Goal: Register for event/course

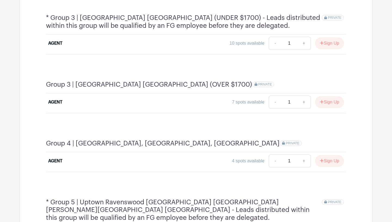
scroll to position [452, 0]
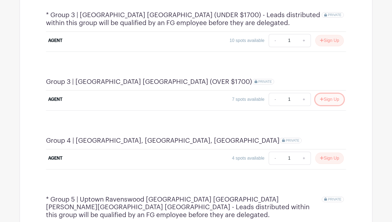
click at [325, 94] on button "Sign Up" at bounding box center [329, 99] width 29 height 11
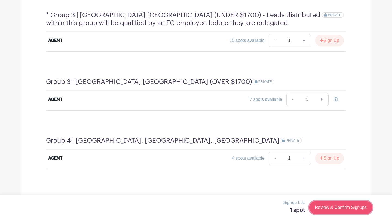
click at [327, 207] on link "Review & Confirm Signups" at bounding box center [340, 207] width 63 height 13
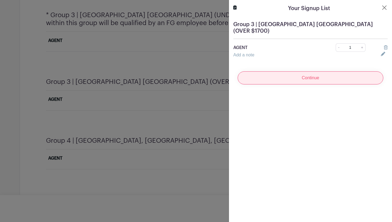
click at [301, 72] on input "Continue" at bounding box center [311, 77] width 146 height 13
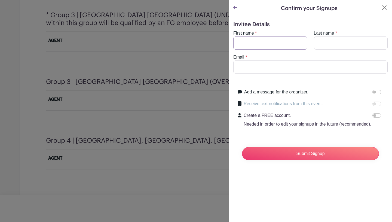
click at [278, 44] on input "First name" at bounding box center [270, 42] width 74 height 13
type input "[PERSON_NAME]"
type input "[PERSON_NAME][EMAIL_ADDRESS][DOMAIN_NAME]"
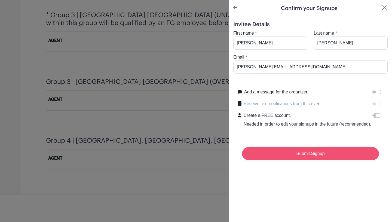
click at [303, 152] on input "Submit Signup" at bounding box center [310, 153] width 137 height 13
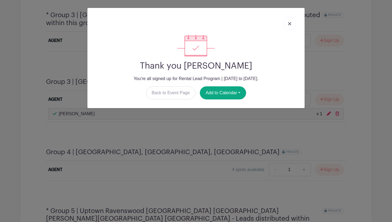
click at [288, 23] on img at bounding box center [289, 23] width 3 height 3
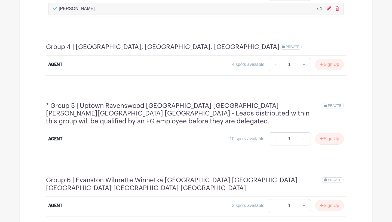
scroll to position [587, 0]
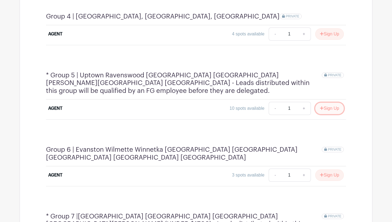
click at [320, 106] on icon "submit" at bounding box center [322, 108] width 4 height 4
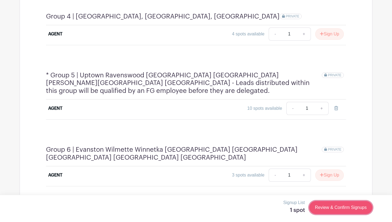
click at [328, 211] on link "Review & Confirm Signups" at bounding box center [340, 207] width 63 height 13
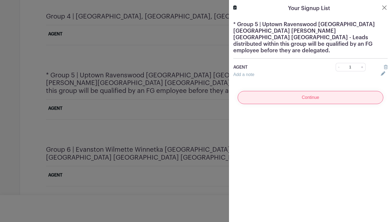
click at [318, 91] on input "Continue" at bounding box center [311, 97] width 146 height 13
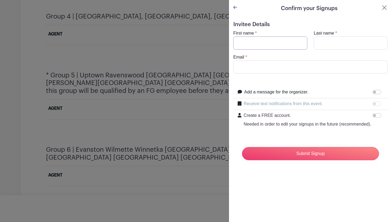
click at [269, 46] on input "First name" at bounding box center [270, 42] width 74 height 13
type input "[PERSON_NAME]"
click at [235, 69] on input "Email" at bounding box center [310, 66] width 154 height 13
type input "[PERSON_NAME][EMAIL_ADDRESS][PERSON_NAME][DOMAIN_NAME]"
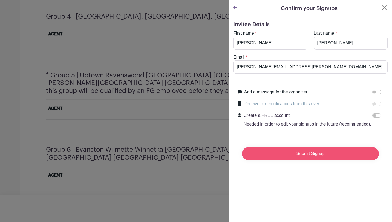
click at [303, 154] on input "Submit Signup" at bounding box center [310, 153] width 137 height 13
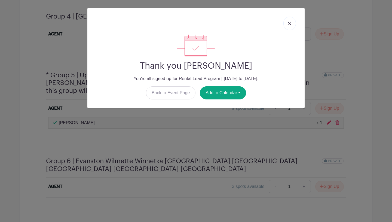
click at [288, 26] on link at bounding box center [289, 24] width 13 height 14
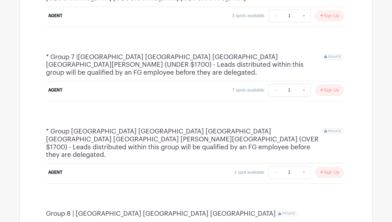
scroll to position [758, 0]
click at [325, 166] on button "Sign Up" at bounding box center [329, 171] width 29 height 11
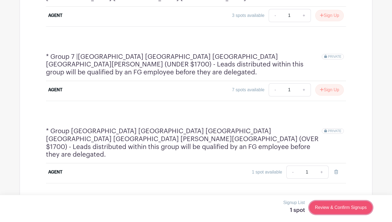
click at [332, 207] on link "Review & Confirm Signups" at bounding box center [340, 207] width 63 height 13
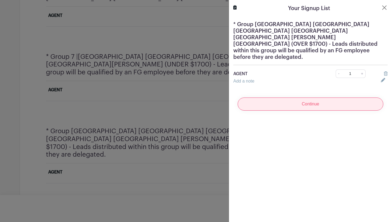
click at [323, 97] on input "Continue" at bounding box center [311, 103] width 146 height 13
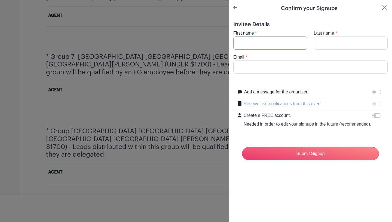
click at [277, 44] on input "First name" at bounding box center [270, 42] width 74 height 13
type input "[PERSON_NAME]"
type input "[PERSON_NAME][EMAIL_ADDRESS][DOMAIN_NAME]"
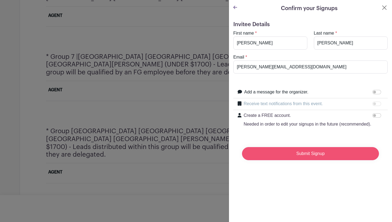
click at [305, 156] on input "Submit Signup" at bounding box center [310, 153] width 137 height 13
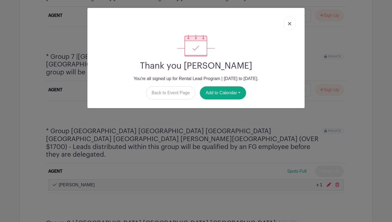
click at [289, 22] on link at bounding box center [289, 24] width 13 height 14
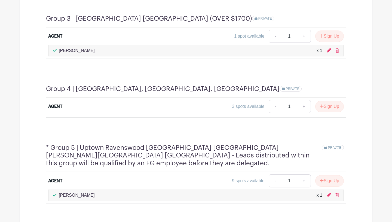
scroll to position [510, 0]
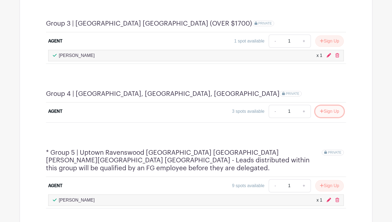
click at [321, 106] on button "Sign Up" at bounding box center [329, 111] width 29 height 11
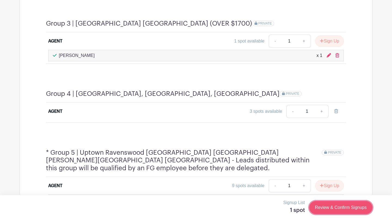
click at [329, 202] on link "Review & Confirm Signups" at bounding box center [340, 207] width 63 height 13
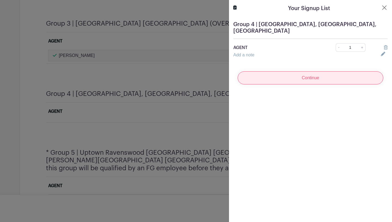
click at [290, 77] on input "Continue" at bounding box center [311, 77] width 146 height 13
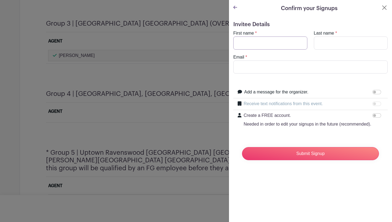
click at [261, 45] on input "First name" at bounding box center [270, 42] width 74 height 13
type input "mark"
type input "telander"
click at [239, 66] on input "Email" at bounding box center [310, 66] width 154 height 13
type input "[EMAIL_ADDRESS][DOMAIN_NAME]"
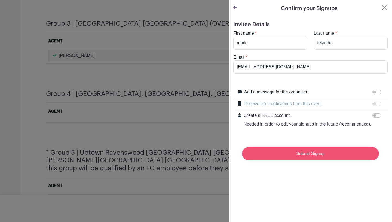
click at [292, 153] on input "Submit Signup" at bounding box center [310, 153] width 137 height 13
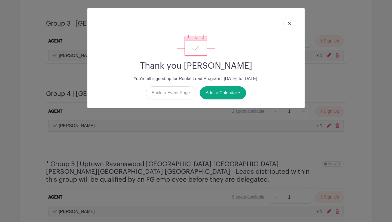
click at [289, 22] on img at bounding box center [289, 23] width 3 height 3
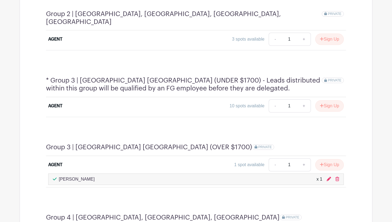
scroll to position [355, 0]
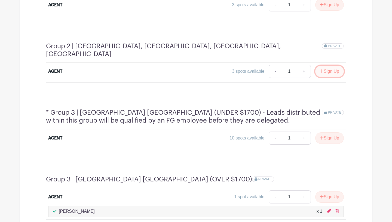
click at [323, 66] on button "Sign Up" at bounding box center [329, 71] width 29 height 11
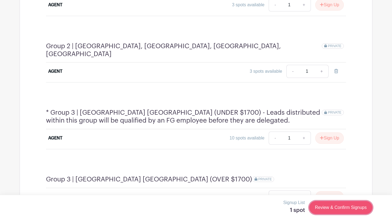
click at [341, 205] on link "Review & Confirm Signups" at bounding box center [340, 207] width 63 height 13
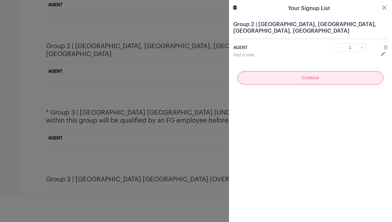
click at [309, 76] on input "Continue" at bounding box center [311, 77] width 146 height 13
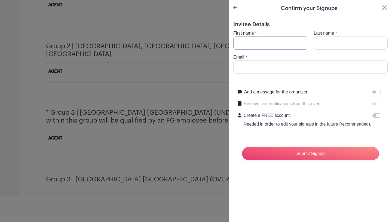
click at [260, 45] on input "First name" at bounding box center [270, 42] width 74 height 13
type input "[PERSON_NAME]"
type input "krykos"
click at [256, 68] on input "Email" at bounding box center [310, 66] width 154 height 13
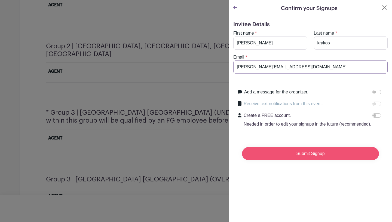
type input "[PERSON_NAME][EMAIL_ADDRESS][DOMAIN_NAME]"
click at [293, 151] on input "Submit Signup" at bounding box center [310, 153] width 137 height 13
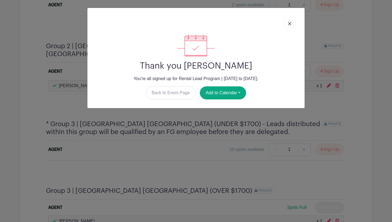
click at [289, 25] on img at bounding box center [289, 23] width 3 height 3
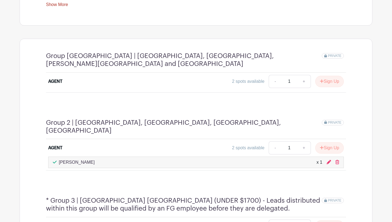
scroll to position [278, 0]
click at [326, 77] on button "Sign Up" at bounding box center [329, 80] width 29 height 11
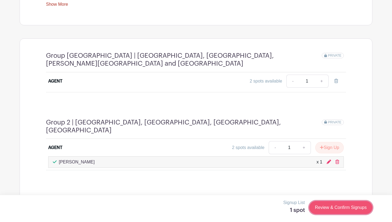
click at [347, 208] on link "Review & Confirm Signups" at bounding box center [340, 207] width 63 height 13
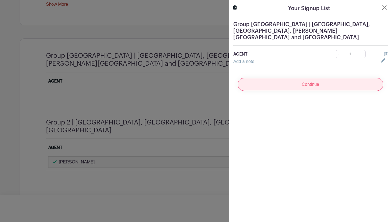
click at [313, 81] on input "Continue" at bounding box center [311, 84] width 146 height 13
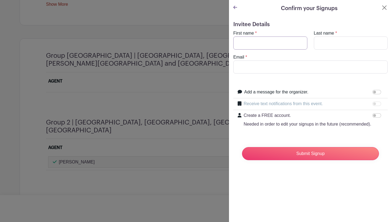
click at [281, 46] on input "First name" at bounding box center [270, 42] width 74 height 13
type input "ellie"
click at [324, 42] on input "Last name" at bounding box center [351, 42] width 74 height 13
type input "[PERSON_NAME]"
click at [325, 69] on input "Email" at bounding box center [310, 66] width 154 height 13
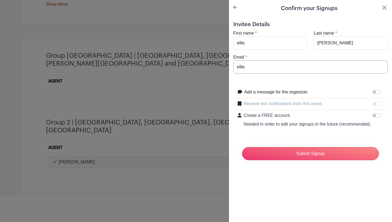
type input "[EMAIL_ADDRESS][DOMAIN_NAME]"
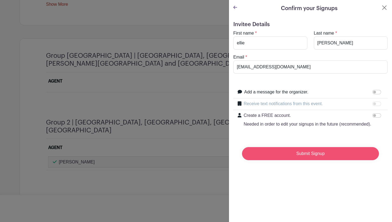
click at [306, 153] on input "Submit Signup" at bounding box center [310, 153] width 137 height 13
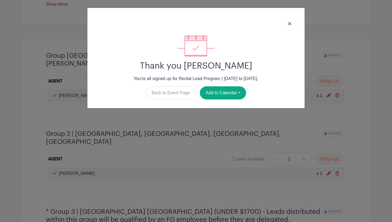
click at [290, 22] on img at bounding box center [289, 23] width 3 height 3
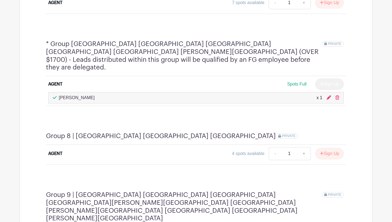
scroll to position [889, 0]
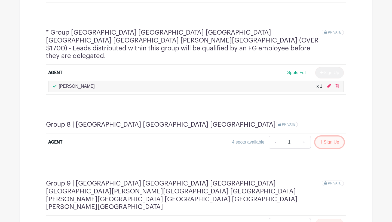
click at [321, 140] on icon "submit" at bounding box center [322, 142] width 4 height 4
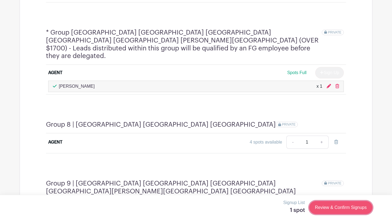
click at [328, 208] on link "Review & Confirm Signups" at bounding box center [340, 207] width 63 height 13
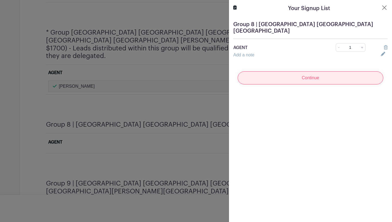
click at [321, 71] on input "Continue" at bounding box center [311, 77] width 146 height 13
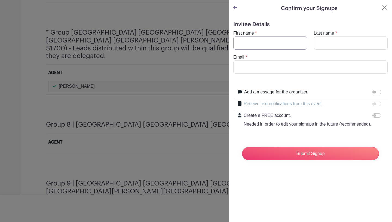
click at [270, 45] on input "First name" at bounding box center [270, 42] width 74 height 13
type input "Lauren"
click at [339, 46] on input "Last name" at bounding box center [351, 42] width 74 height 13
type input "Surface"
click at [310, 66] on input "Email" at bounding box center [310, 66] width 154 height 13
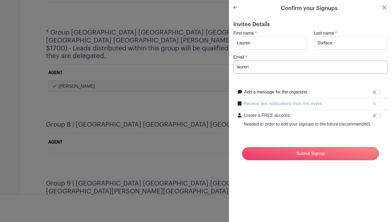
type input "[EMAIL_ADDRESS][DOMAIN_NAME]"
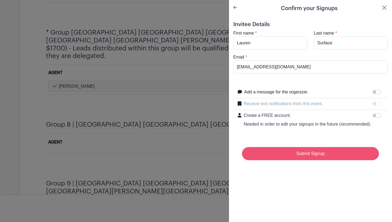
click at [314, 156] on input "Submit Signup" at bounding box center [310, 153] width 137 height 13
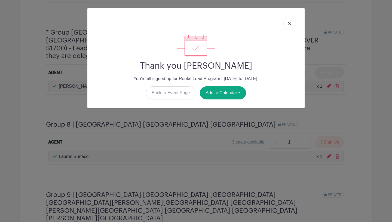
click at [289, 23] on img at bounding box center [289, 23] width 3 height 3
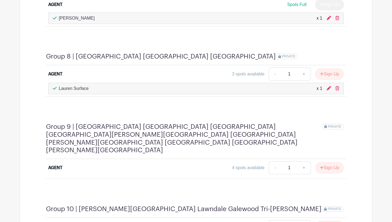
scroll to position [962, 0]
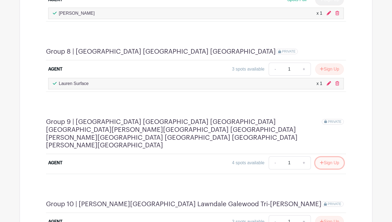
click at [321, 160] on icon "submit" at bounding box center [322, 162] width 4 height 4
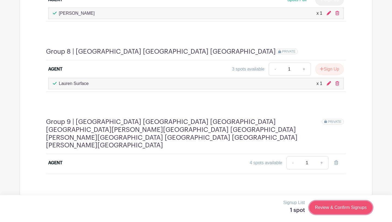
click at [341, 205] on link "Review & Confirm Signups" at bounding box center [340, 207] width 63 height 13
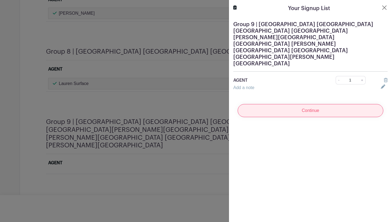
click at [309, 104] on input "Continue" at bounding box center [311, 110] width 146 height 13
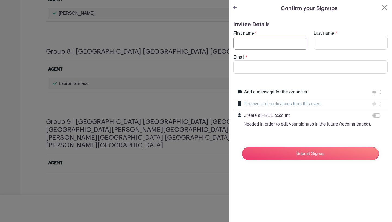
click at [285, 42] on input "First name" at bounding box center [270, 42] width 74 height 13
type input "[PERSON_NAME]"
type input "[PERSON_NAME][EMAIL_ADDRESS][PERSON_NAME][DOMAIN_NAME]"
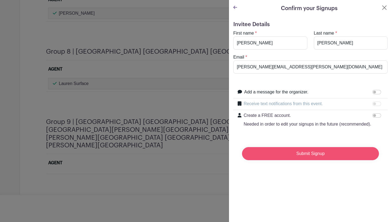
click at [299, 152] on input "Submit Signup" at bounding box center [310, 153] width 137 height 13
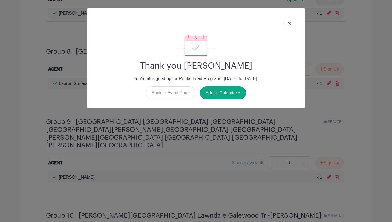
click at [290, 23] on img at bounding box center [289, 23] width 3 height 3
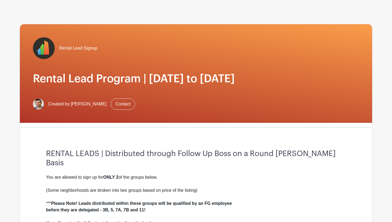
scroll to position [0, 0]
